Goal: Find specific page/section: Find specific page/section

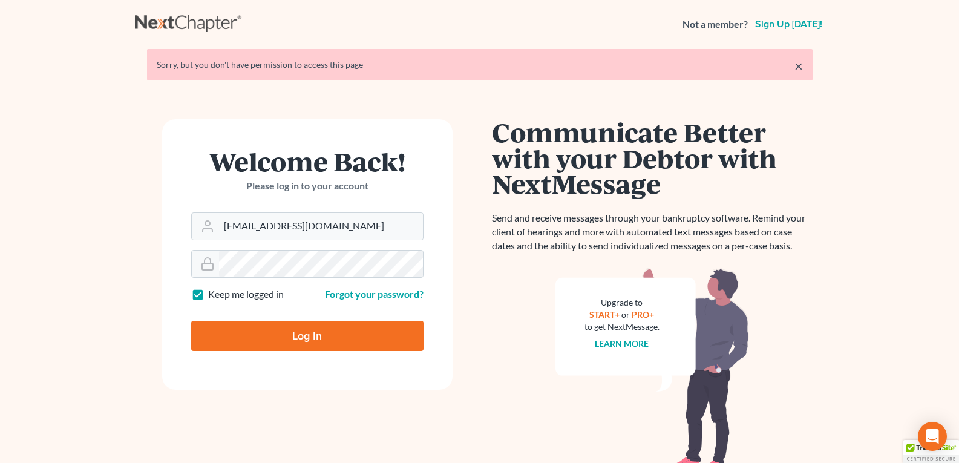
click at [264, 338] on input "Log In" at bounding box center [307, 336] width 232 height 30
type input "Thinking..."
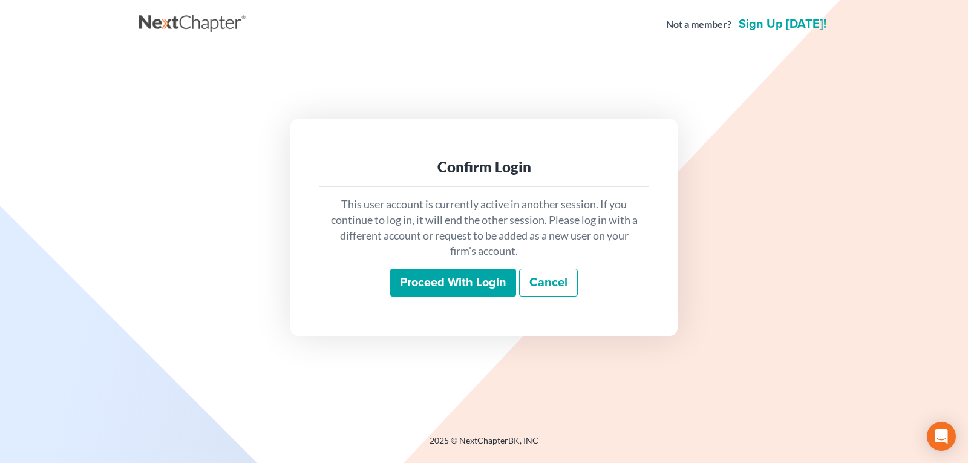
click at [423, 283] on input "Proceed with login" at bounding box center [453, 283] width 126 height 28
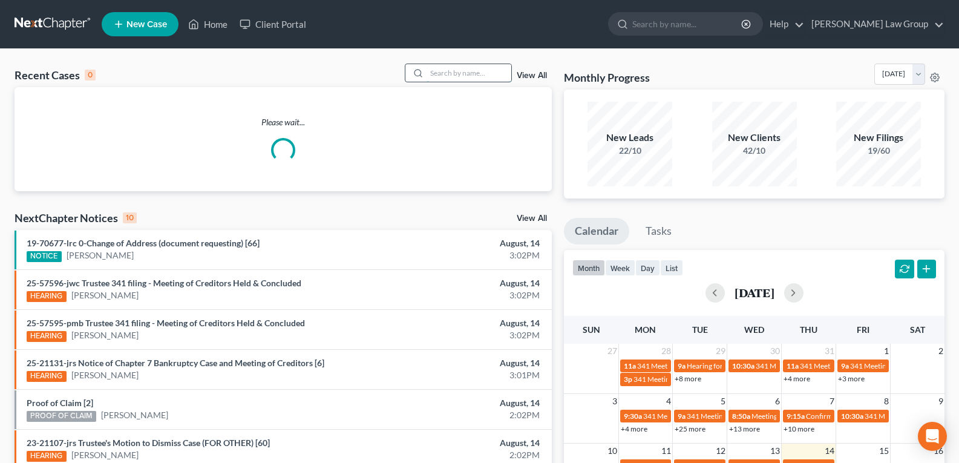
click at [437, 74] on input "search" at bounding box center [468, 73] width 85 height 18
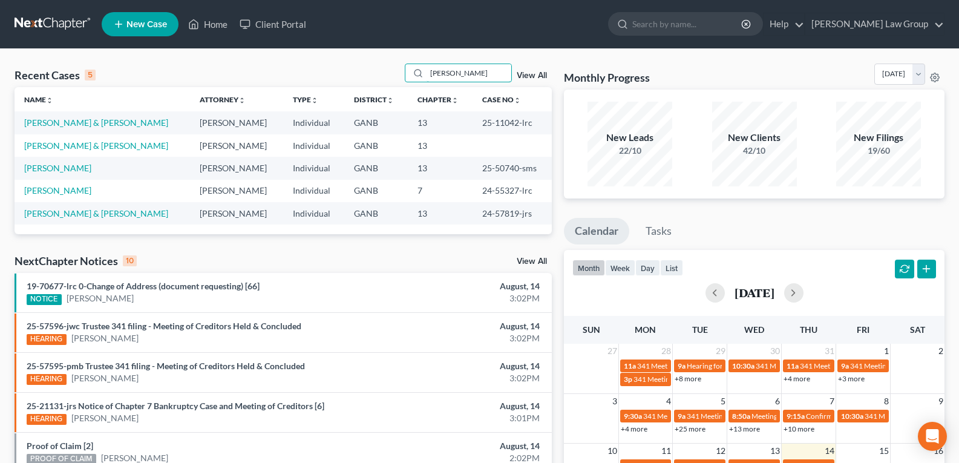
drag, startPoint x: 494, startPoint y: 66, endPoint x: 273, endPoint y: 74, distance: 220.9
click at [273, 74] on div "Recent Cases 5 [PERSON_NAME] View All" at bounding box center [283, 76] width 537 height 24
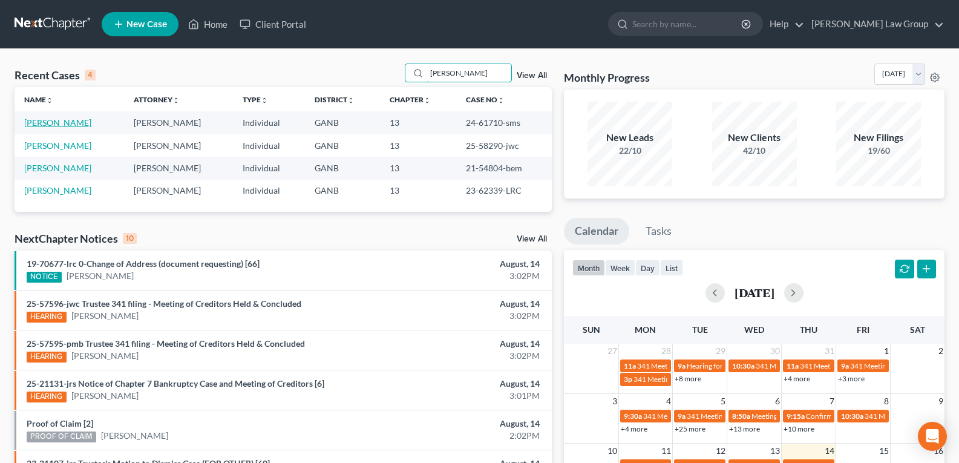
type input "[PERSON_NAME]"
click at [60, 125] on link "[PERSON_NAME]" at bounding box center [57, 122] width 67 height 10
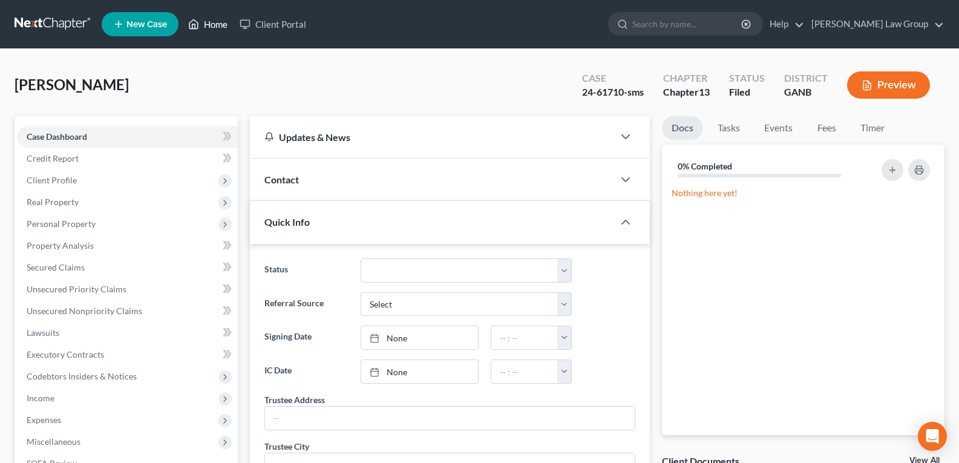
click at [200, 29] on link "Home" at bounding box center [207, 24] width 51 height 22
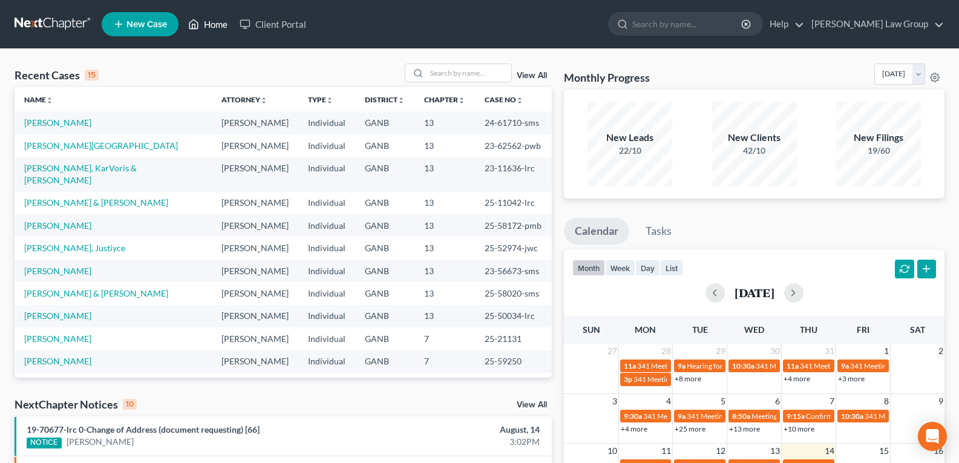
click at [200, 28] on link "Home" at bounding box center [207, 24] width 51 height 22
